Goal: Transaction & Acquisition: Purchase product/service

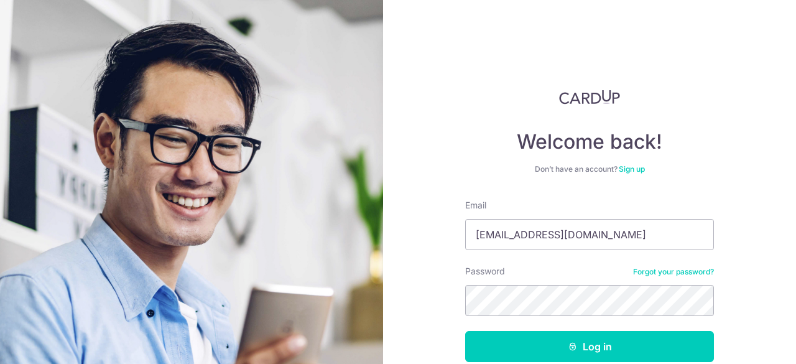
type input "ivanyck0@gmail.com"
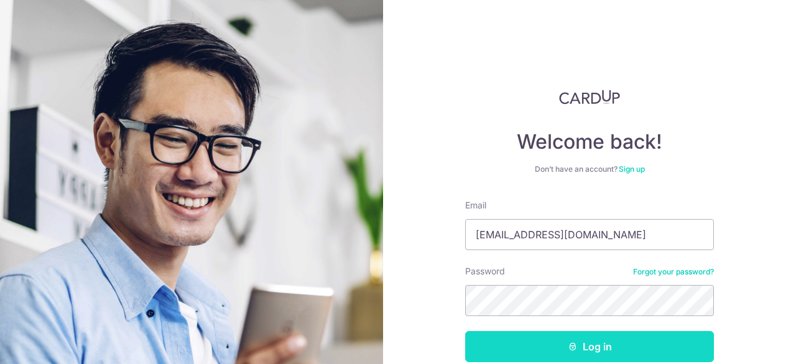
click at [576, 345] on button "Log in" at bounding box center [589, 346] width 249 height 31
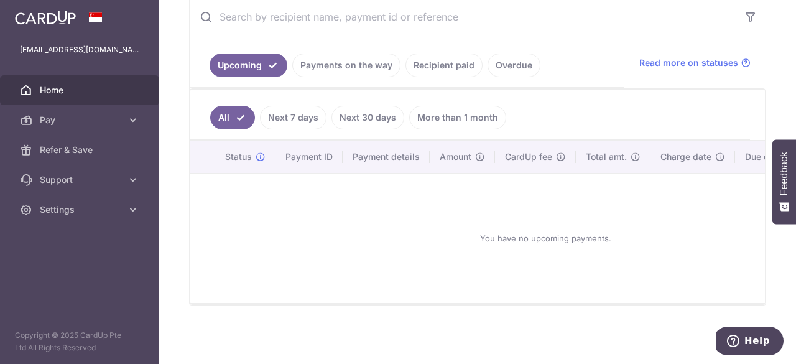
scroll to position [59, 0]
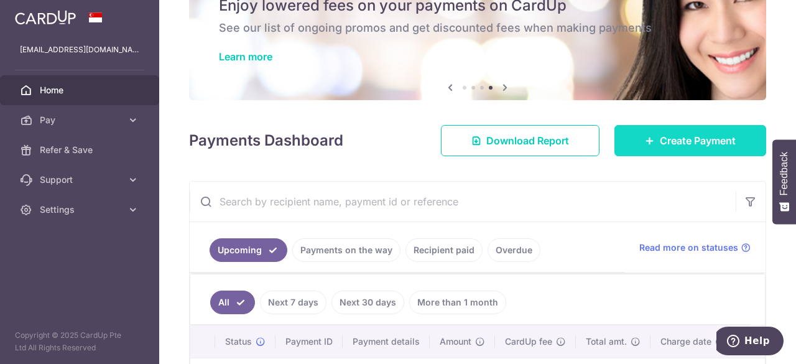
click at [660, 133] on span "Create Payment" at bounding box center [698, 140] width 76 height 15
click at [645, 143] on icon at bounding box center [650, 141] width 10 height 10
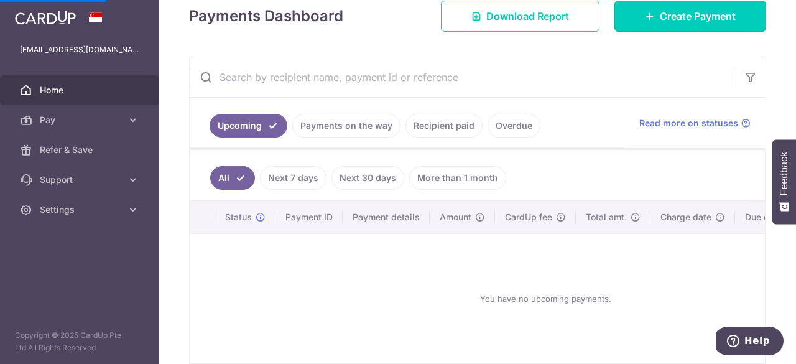
scroll to position [246, 0]
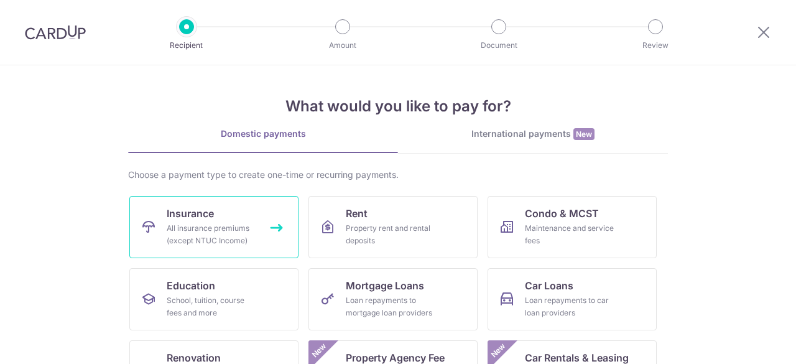
scroll to position [62, 0]
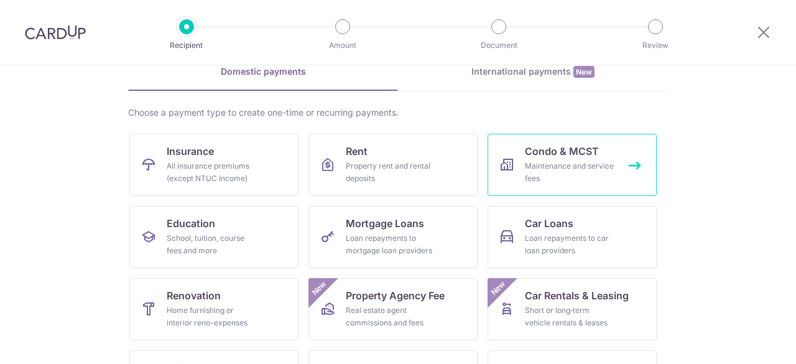
click at [550, 174] on div "Maintenance and service fees" at bounding box center [570, 172] width 90 height 25
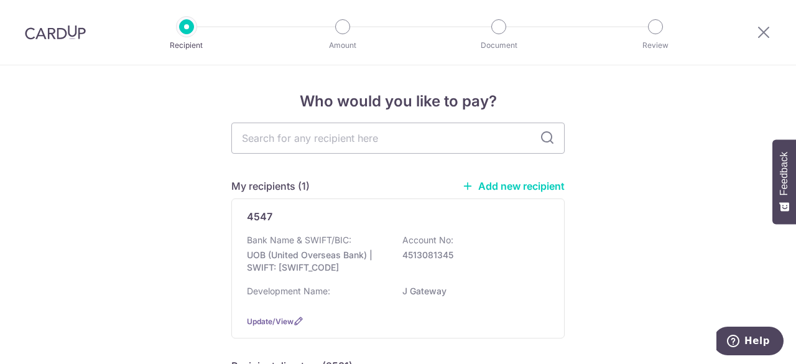
scroll to position [62, 0]
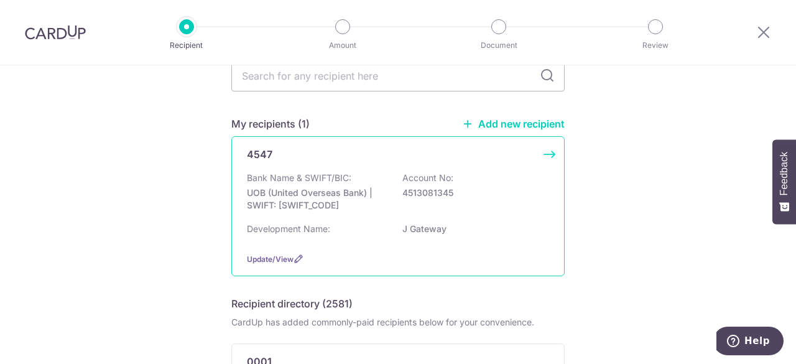
click at [327, 190] on p "UOB (United Overseas Bank) | SWIFT: UOVBSGSGXXX" at bounding box center [316, 199] width 139 height 25
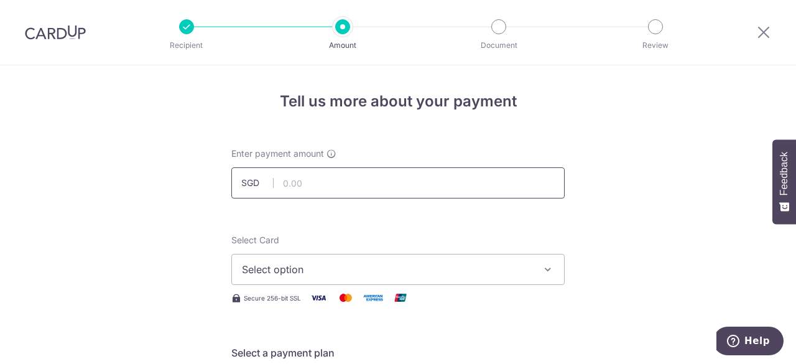
click at [314, 183] on input "text" at bounding box center [397, 182] width 333 height 31
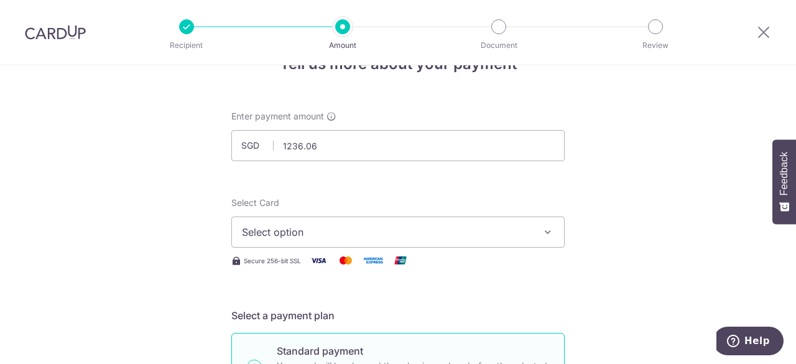
scroll to position [62, 0]
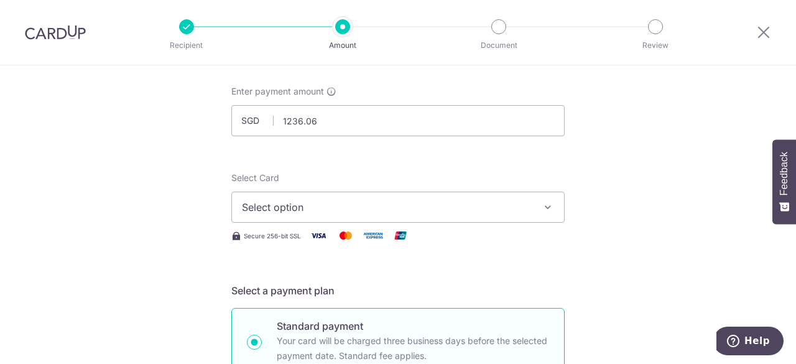
type input "1,236.06"
click at [369, 200] on span "Select option" at bounding box center [387, 207] width 290 height 15
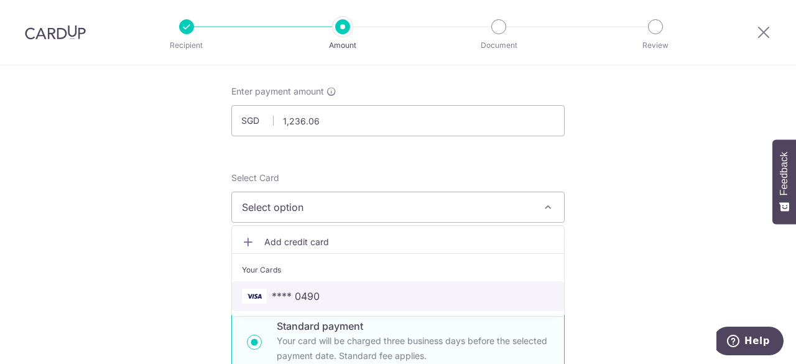
drag, startPoint x: 313, startPoint y: 289, endPoint x: 360, endPoint y: 285, distance: 46.2
click at [313, 289] on span "**** 0490" at bounding box center [296, 296] width 48 height 15
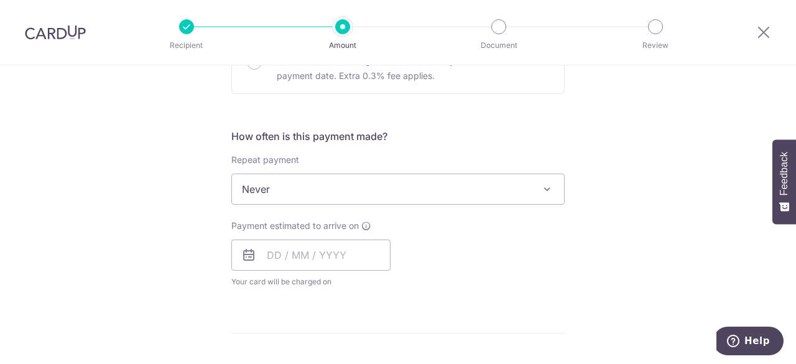
scroll to position [435, 0]
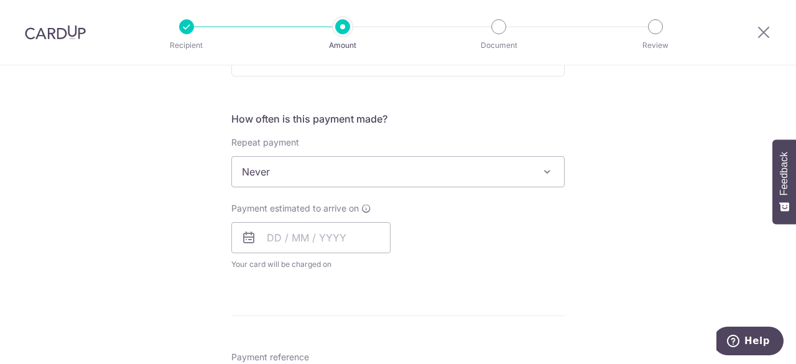
click at [287, 167] on span "Never" at bounding box center [398, 172] width 332 height 30
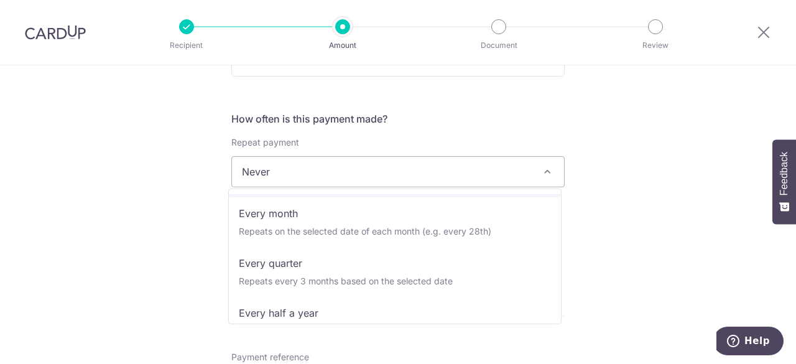
scroll to position [124, 0]
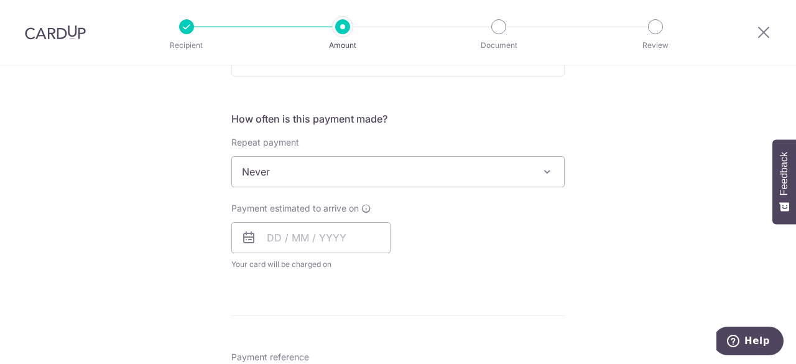
click at [172, 230] on div "Tell us more about your payment Enter payment amount SGD 1,236.06 1236.06 Selec…" at bounding box center [398, 192] width 796 height 1125
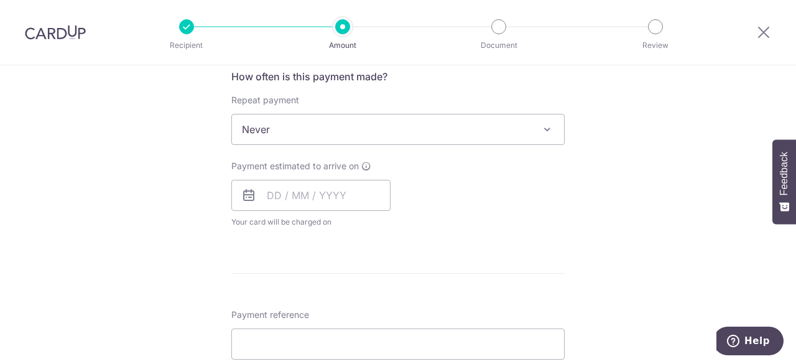
scroll to position [498, 0]
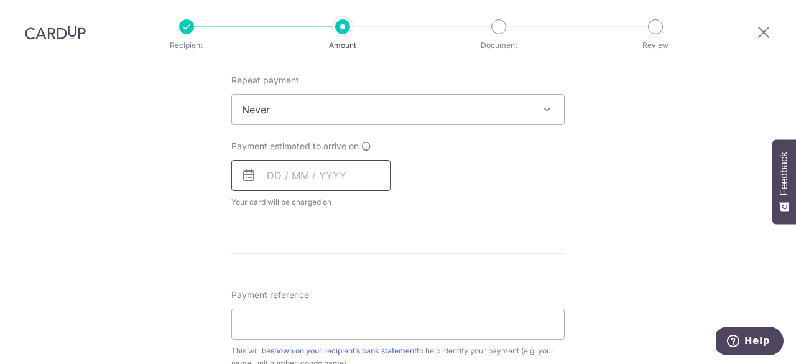
click at [307, 179] on input "text" at bounding box center [310, 175] width 159 height 31
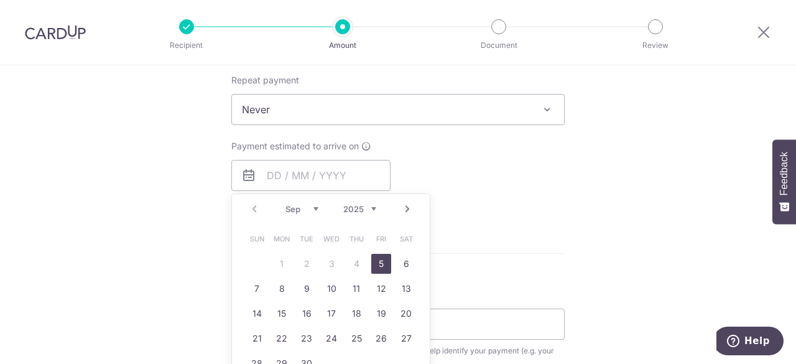
click at [385, 264] on link "5" at bounding box center [381, 264] width 20 height 20
type input "05/09/2025"
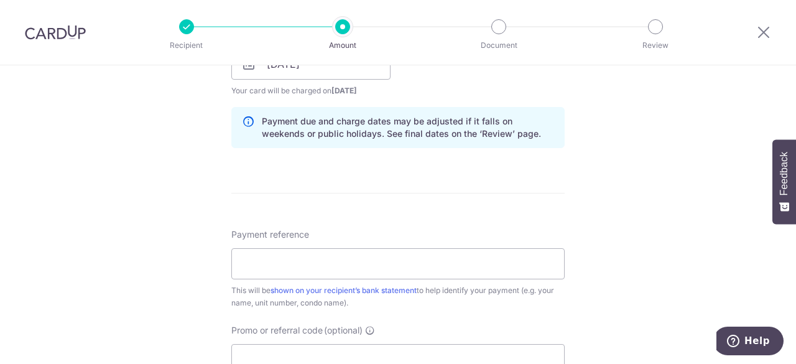
scroll to position [684, 0]
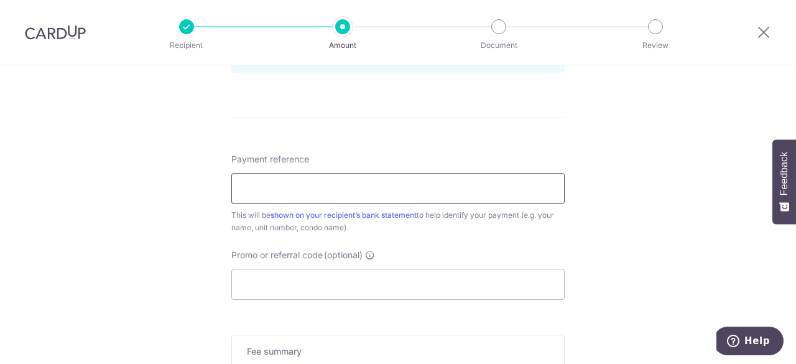
click at [396, 192] on input "Payment reference" at bounding box center [397, 188] width 333 height 31
type input "2#27-13"
click at [360, 278] on input "Promo or referral code (optional)" at bounding box center [397, 284] width 333 height 31
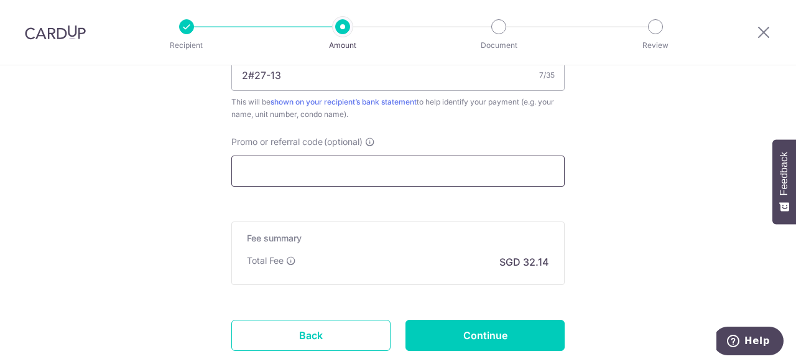
scroll to position [809, 0]
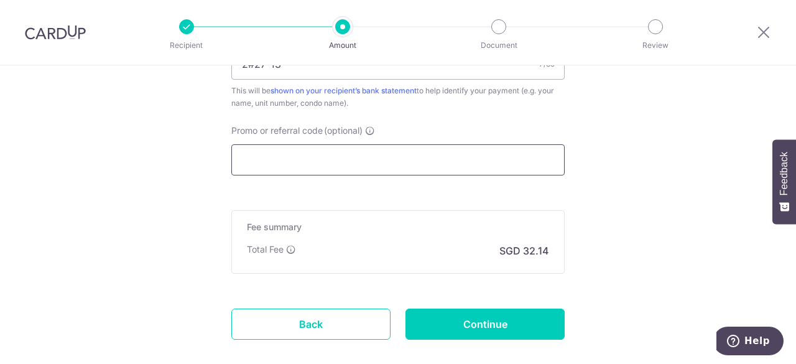
paste input "MILELION"
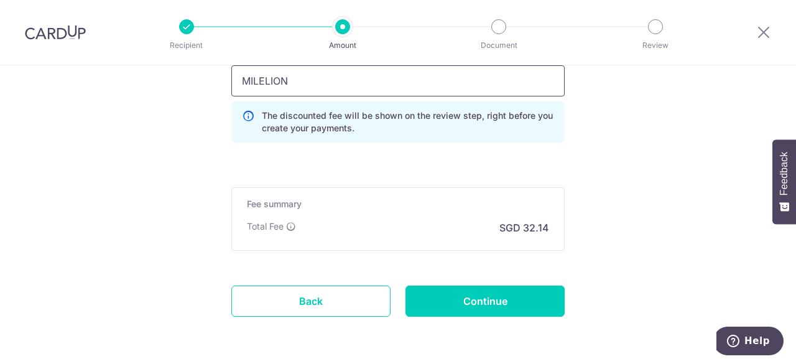
scroll to position [868, 0]
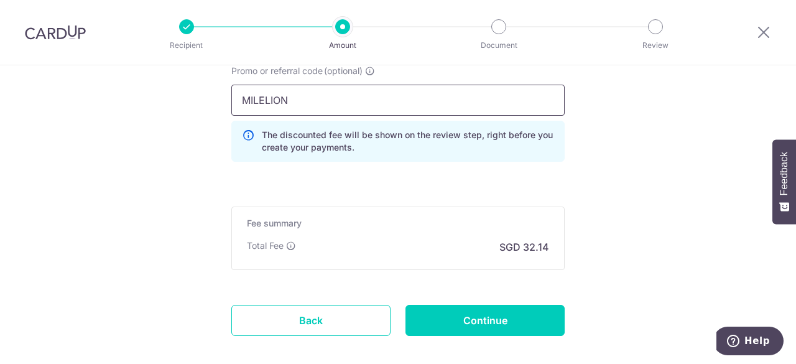
type input "MILELION"
click at [325, 100] on input "MILELION" at bounding box center [397, 100] width 333 height 31
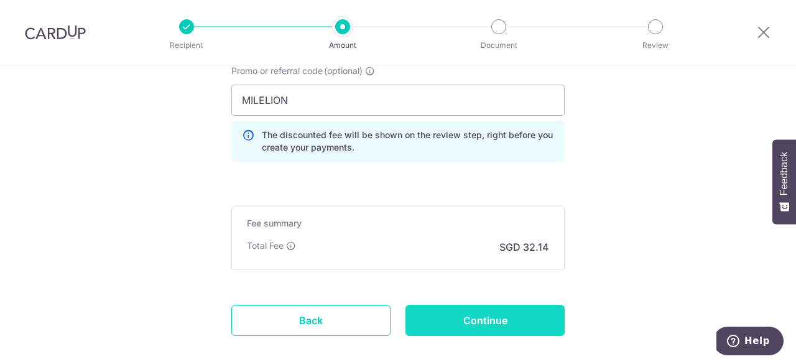
click at [450, 314] on input "Continue" at bounding box center [485, 320] width 159 height 31
type input "Create Schedule"
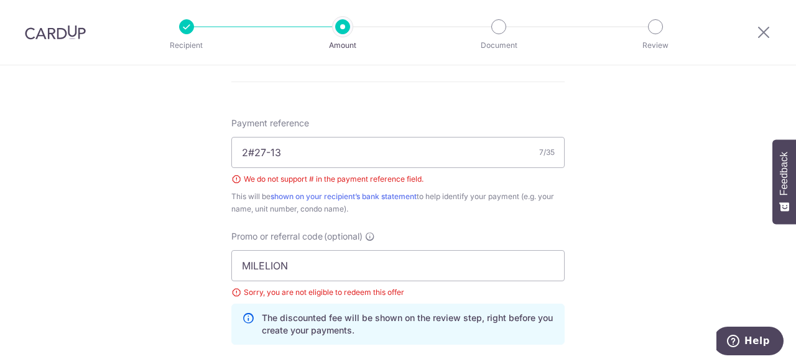
scroll to position [702, 0]
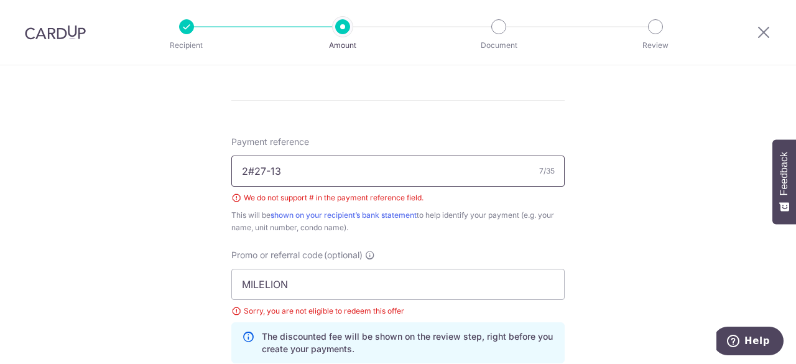
click at [250, 170] on input "2#27-13" at bounding box center [397, 170] width 333 height 31
click at [240, 170] on input "2 27-13" at bounding box center [397, 170] width 333 height 31
click at [271, 171] on input "BLK2 27-13" at bounding box center [397, 170] width 333 height 31
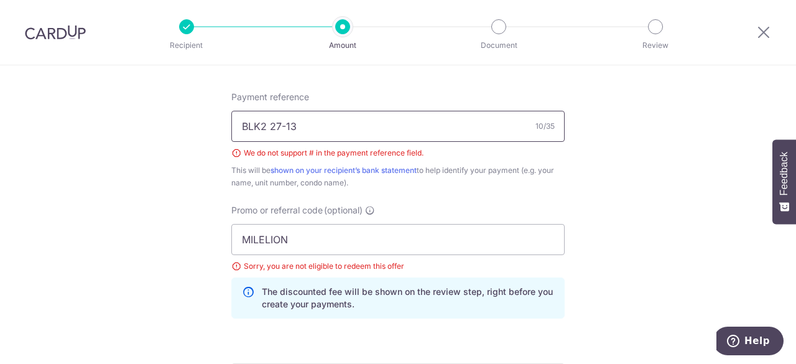
scroll to position [764, 0]
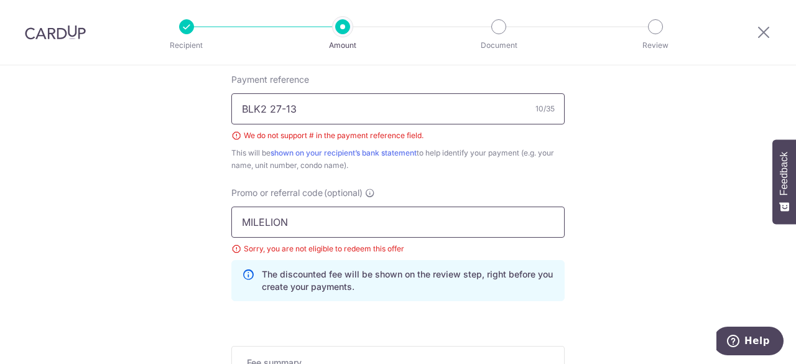
type input "BLK2 27-13"
drag, startPoint x: 306, startPoint y: 222, endPoint x: 183, endPoint y: 215, distance: 122.7
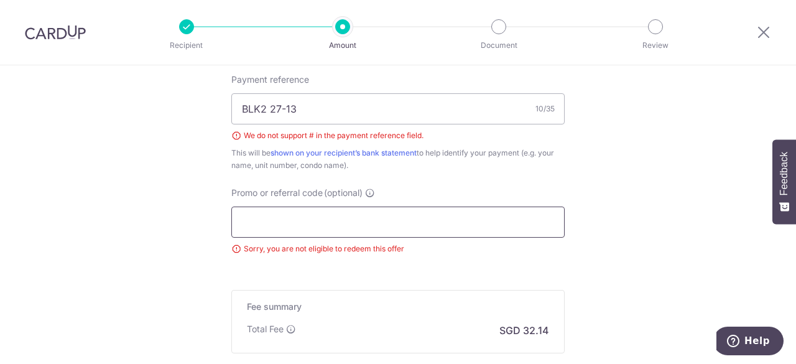
click at [351, 223] on input "Promo or referral code (optional)" at bounding box center [397, 221] width 333 height 31
paste input "REC185"
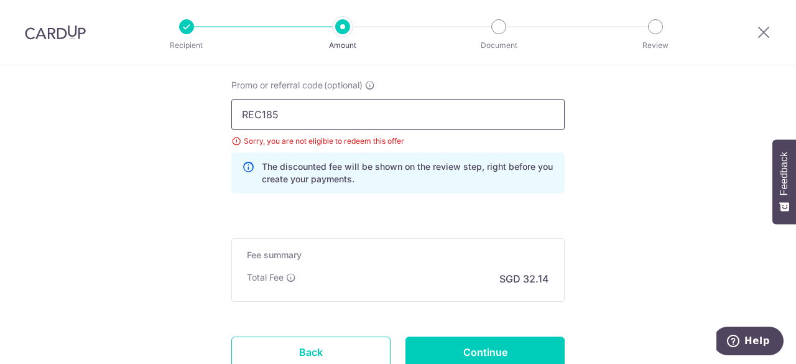
scroll to position [888, 0]
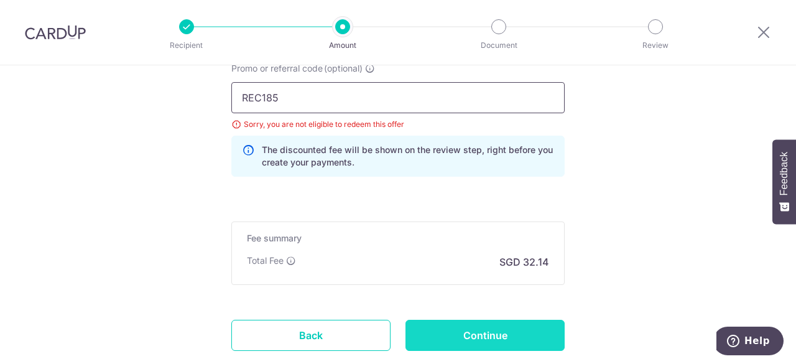
type input "REC185"
click at [485, 324] on input "Continue" at bounding box center [485, 335] width 159 height 31
type input "Create Schedule"
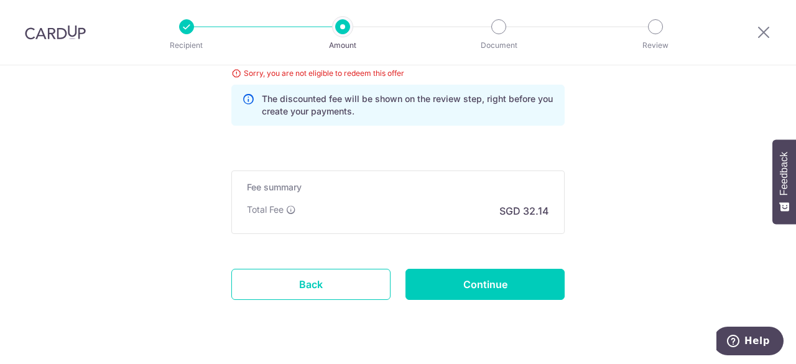
scroll to position [860, 0]
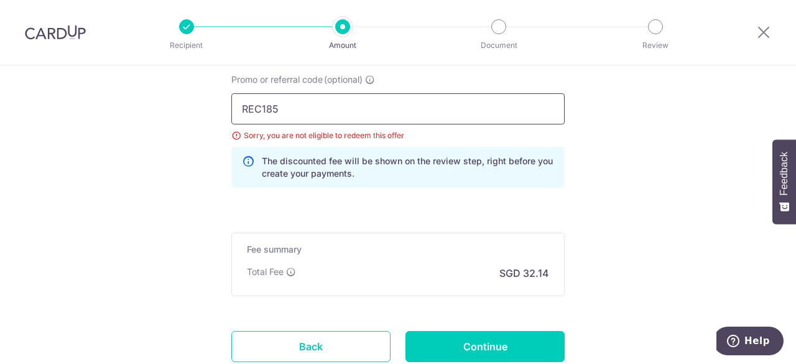
drag, startPoint x: 287, startPoint y: 108, endPoint x: 211, endPoint y: 104, distance: 76.6
paste input "OFF22"
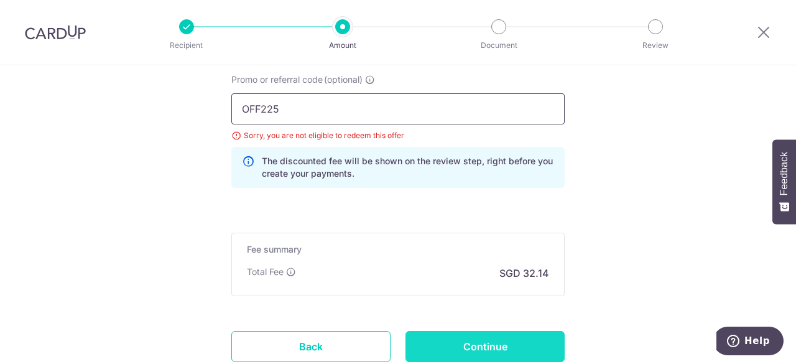
type input "OFF225"
click at [479, 351] on input "Continue" at bounding box center [485, 346] width 159 height 31
type input "Update Schedule"
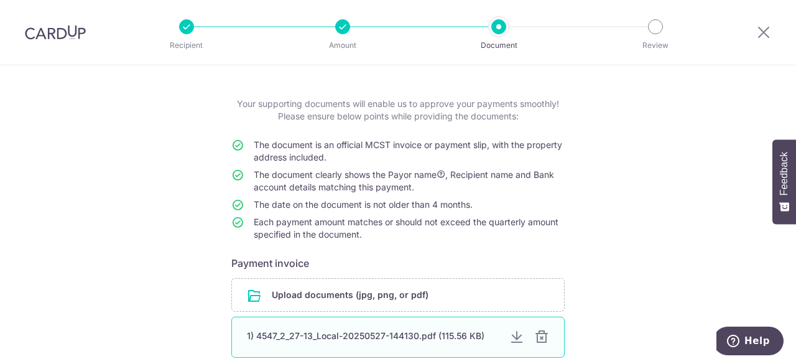
scroll to position [174, 0]
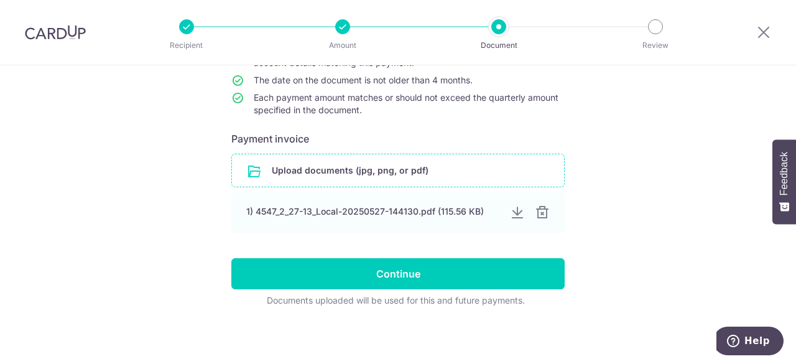
click at [413, 172] on input "file" at bounding box center [398, 170] width 332 height 32
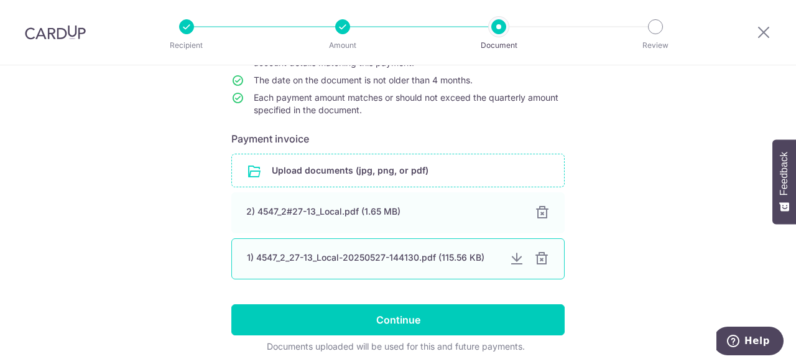
click at [542, 259] on div at bounding box center [541, 258] width 15 height 15
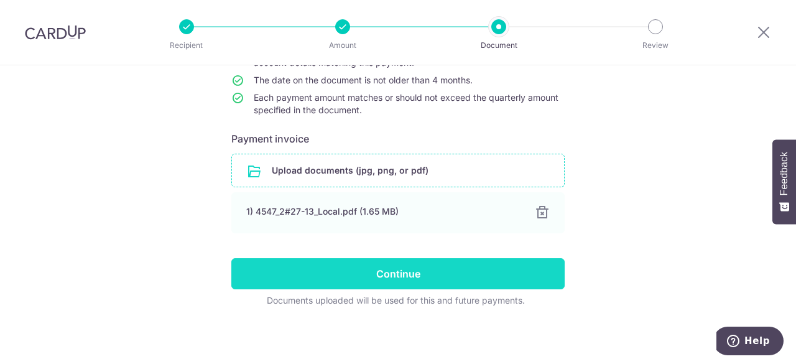
click at [404, 273] on input "Continue" at bounding box center [397, 273] width 333 height 31
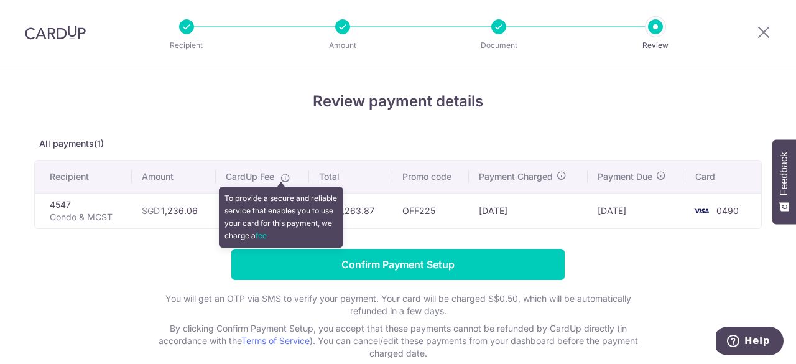
click at [285, 180] on icon at bounding box center [286, 178] width 10 height 10
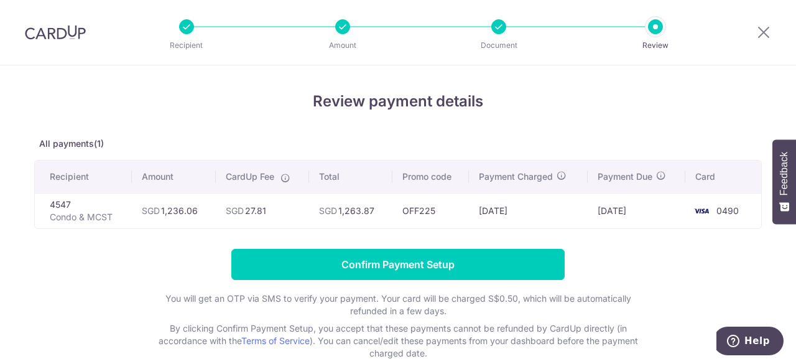
click at [285, 180] on icon at bounding box center [286, 178] width 10 height 10
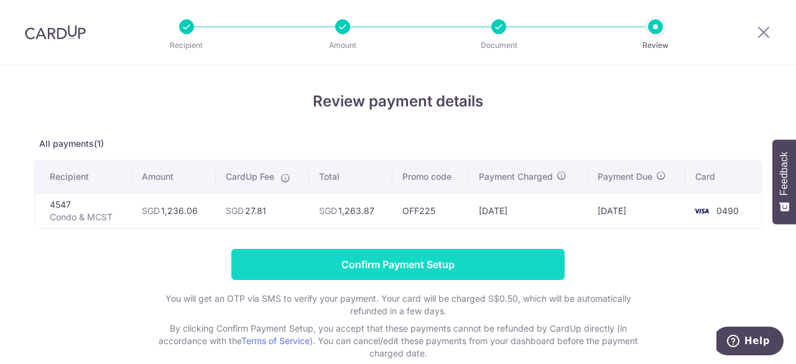
click at [387, 263] on input "Confirm Payment Setup" at bounding box center [397, 264] width 333 height 31
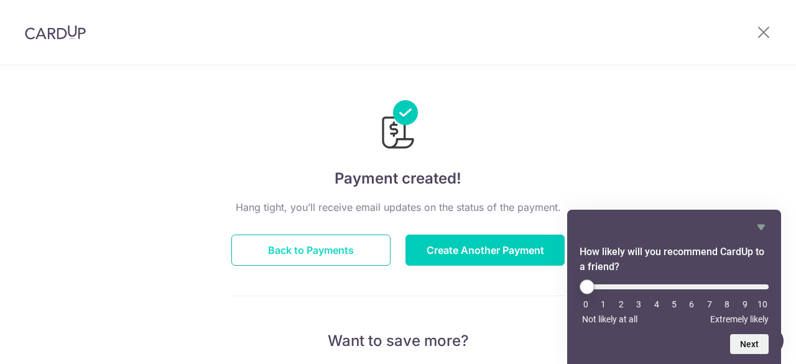
click at [338, 253] on button "Back to Payments" at bounding box center [310, 249] width 159 height 31
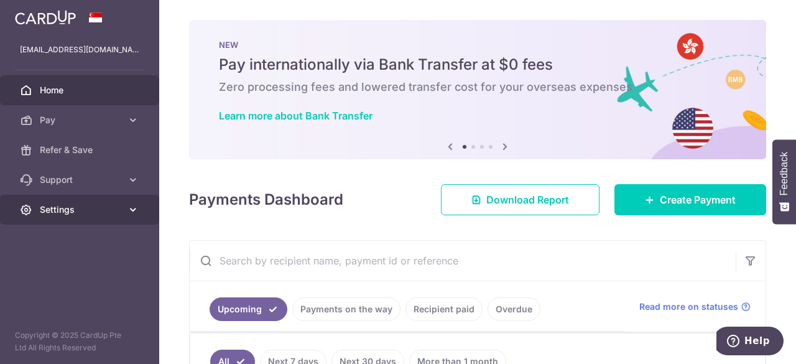
click at [70, 206] on span "Settings" at bounding box center [81, 209] width 82 height 12
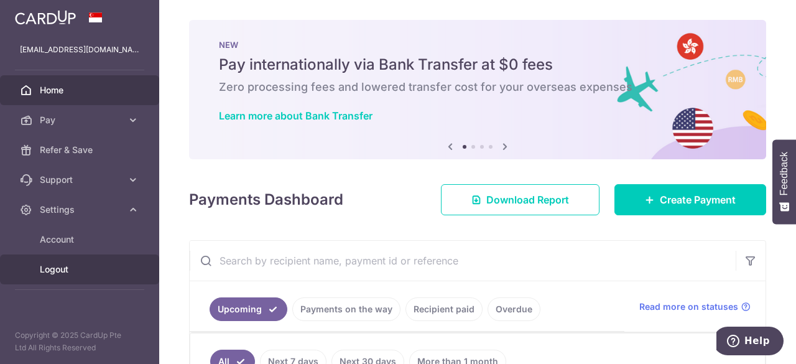
click at [62, 265] on span "Logout" at bounding box center [81, 269] width 82 height 12
